Goal: Task Accomplishment & Management: Complete application form

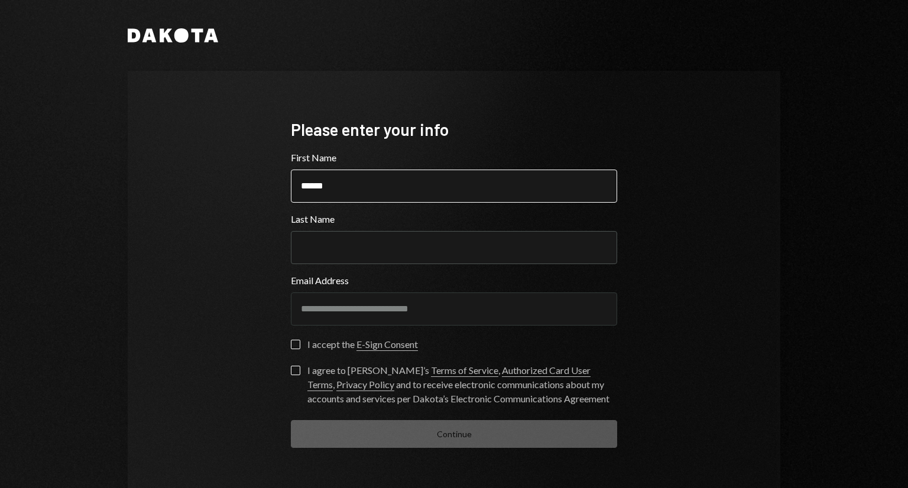
type input "******"
type button "on"
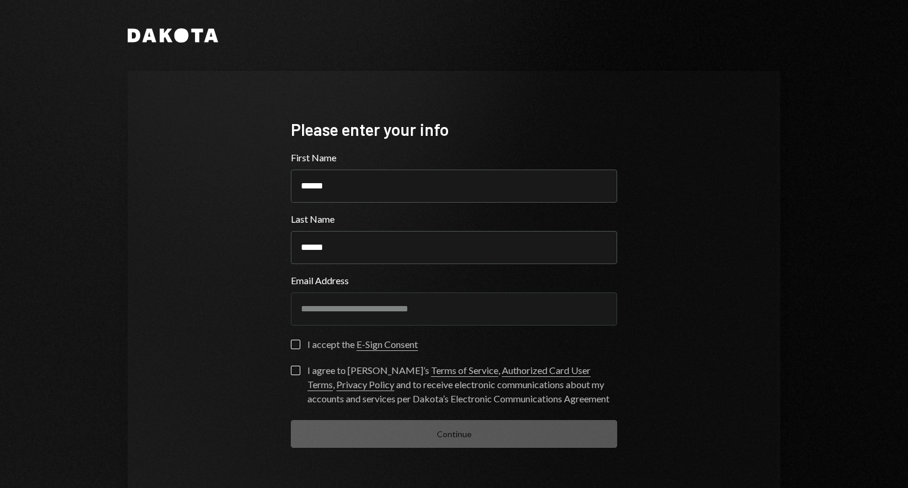
click at [296, 343] on button "on" at bounding box center [295, 344] width 9 height 9
click at [297, 372] on label "I agree to [PERSON_NAME]’s Terms of Service , Authorized Card User Terms , Priv…" at bounding box center [454, 386] width 326 height 40
click at [297, 372] on button "I agree to [PERSON_NAME]’s Terms of Service , Authorized Card User Terms , Priv…" at bounding box center [295, 370] width 9 height 9
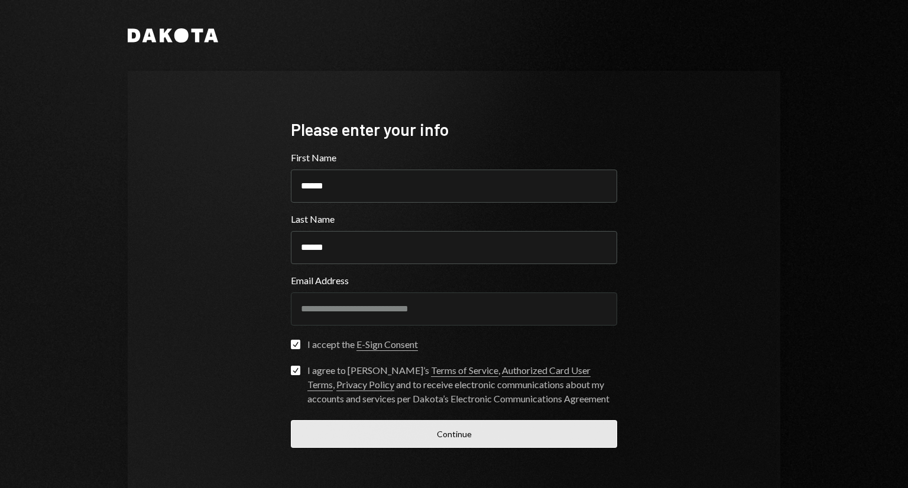
click at [468, 438] on button "Continue" at bounding box center [454, 434] width 326 height 28
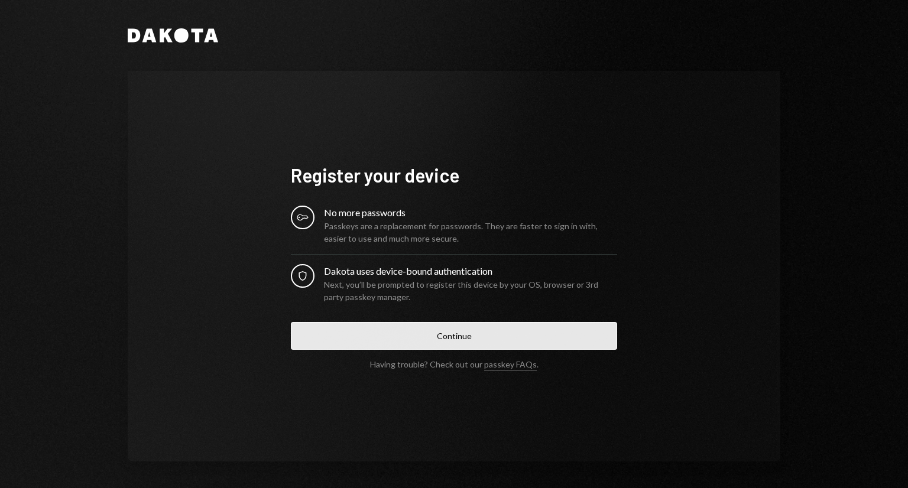
click at [483, 334] on button "Continue" at bounding box center [454, 336] width 326 height 28
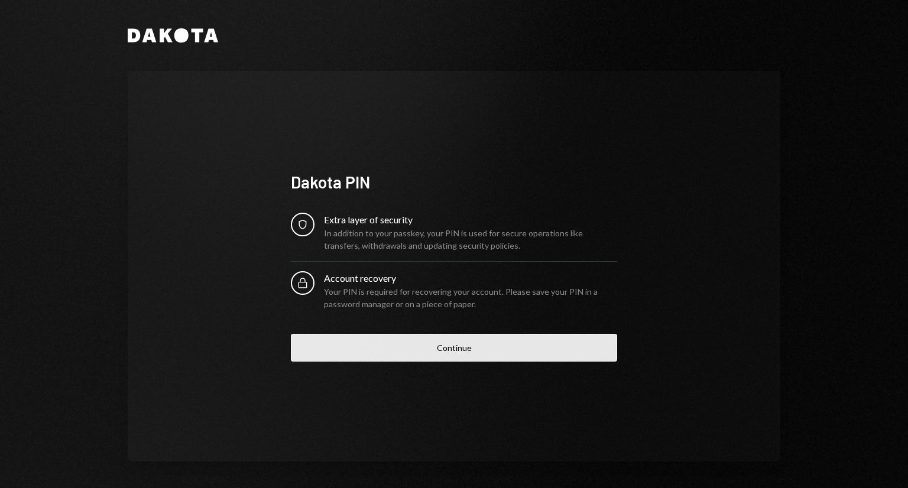
click at [457, 350] on button "Continue" at bounding box center [454, 348] width 326 height 28
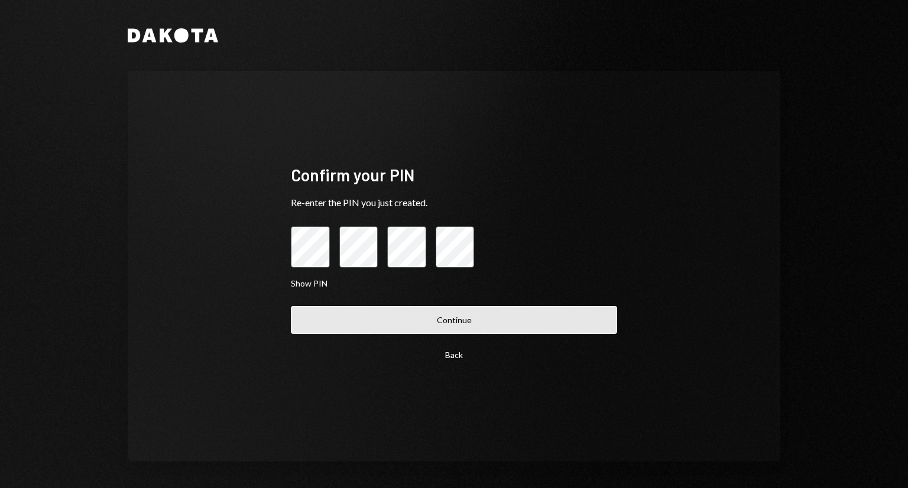
click at [479, 320] on button "Continue" at bounding box center [454, 320] width 326 height 28
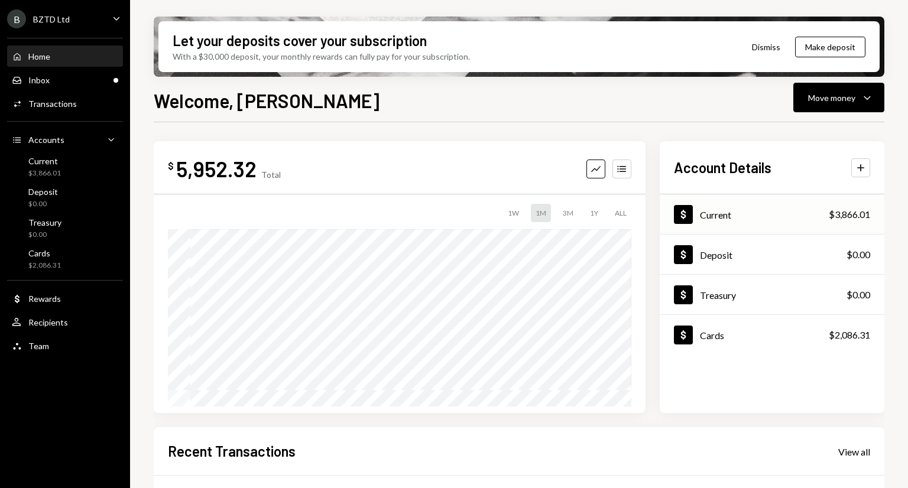
click at [720, 209] on div "Current" at bounding box center [715, 214] width 31 height 11
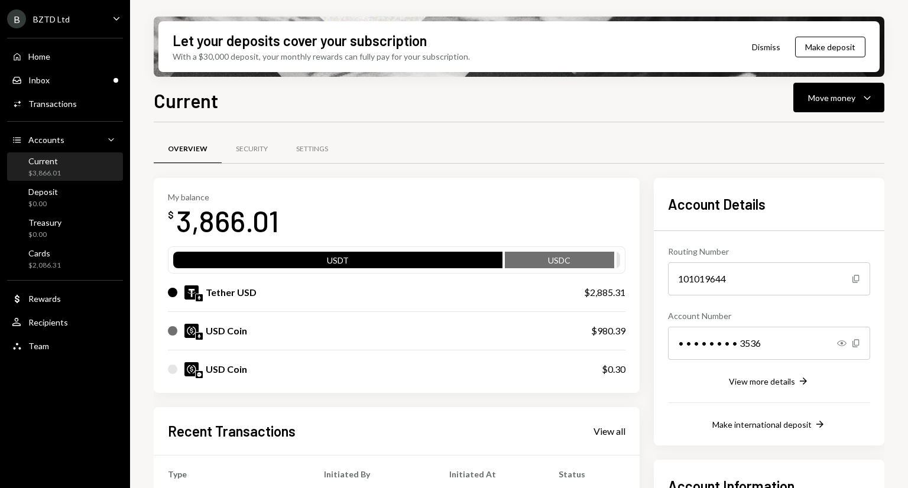
click at [72, 166] on div "Current $3,866.01" at bounding box center [65, 167] width 106 height 22
click at [61, 111] on div "Activities Transactions" at bounding box center [65, 104] width 106 height 20
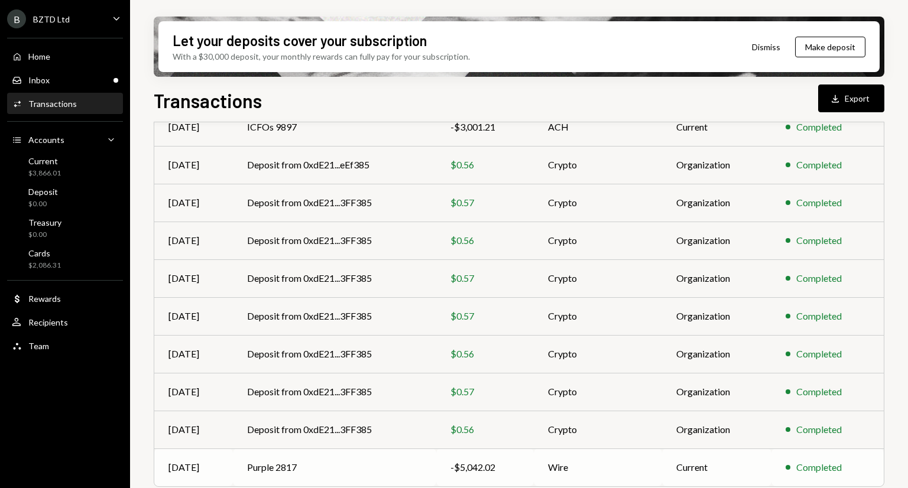
scroll to position [184, 0]
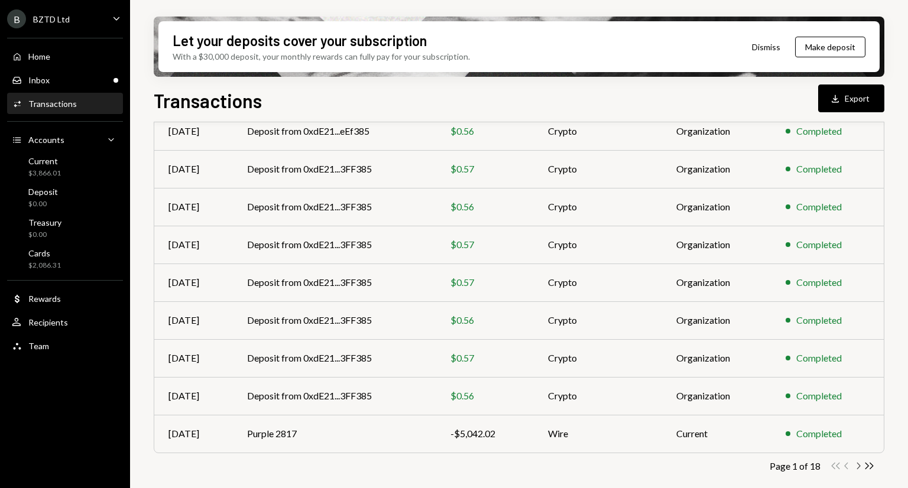
click at [858, 463] on icon "Chevron Right" at bounding box center [857, 465] width 11 height 11
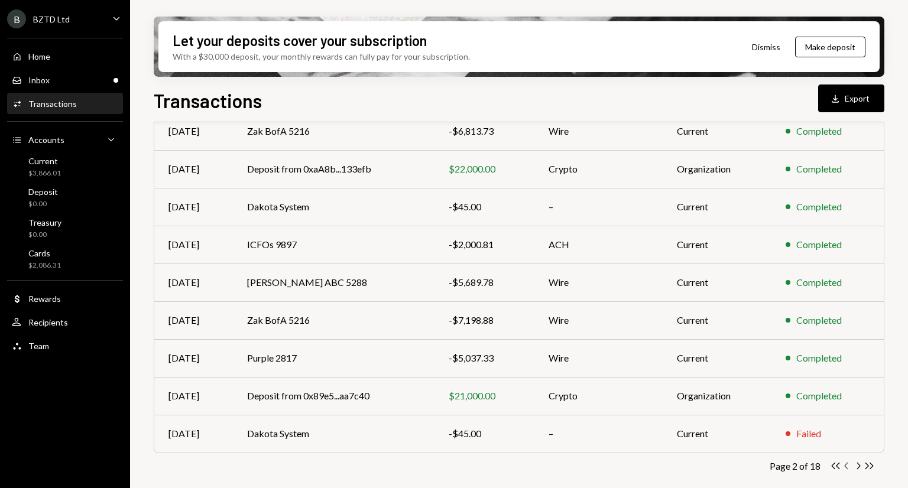
click at [847, 463] on icon "Chevron Left" at bounding box center [846, 465] width 11 height 11
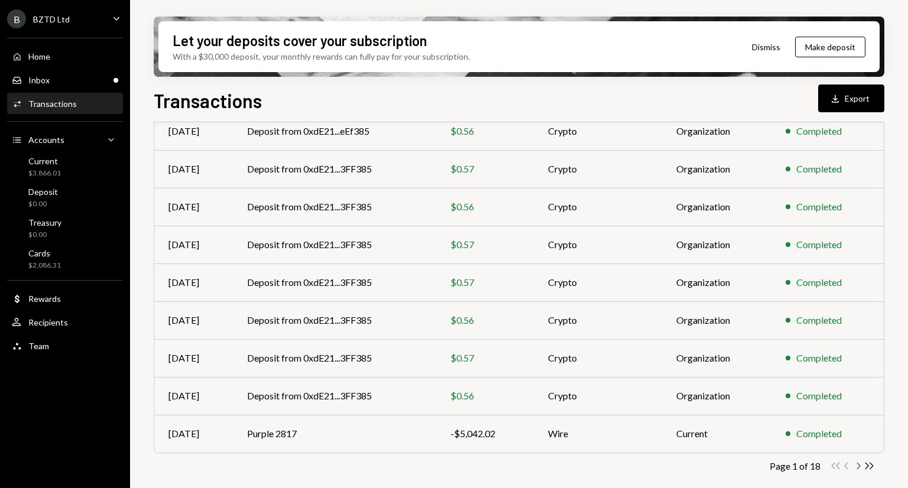
click at [857, 461] on icon "Chevron Right" at bounding box center [857, 465] width 11 height 11
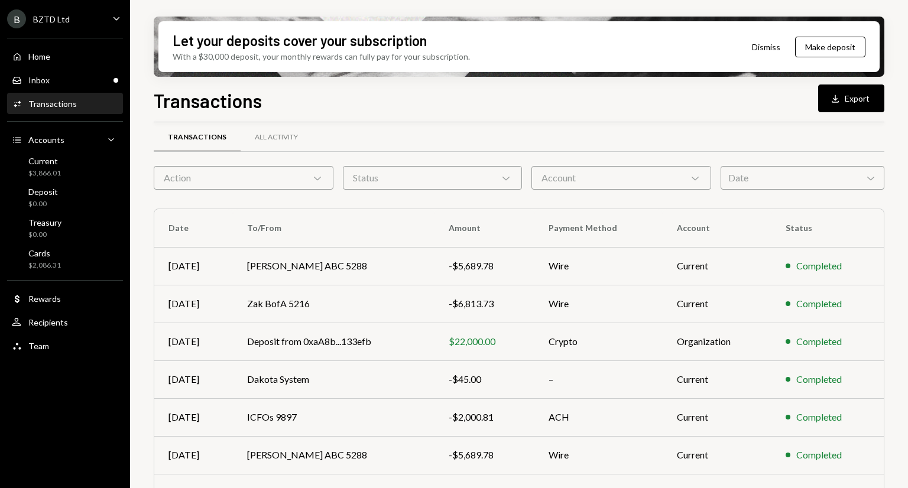
scroll to position [0, 0]
